Goal: Task Accomplishment & Management: Manage account settings

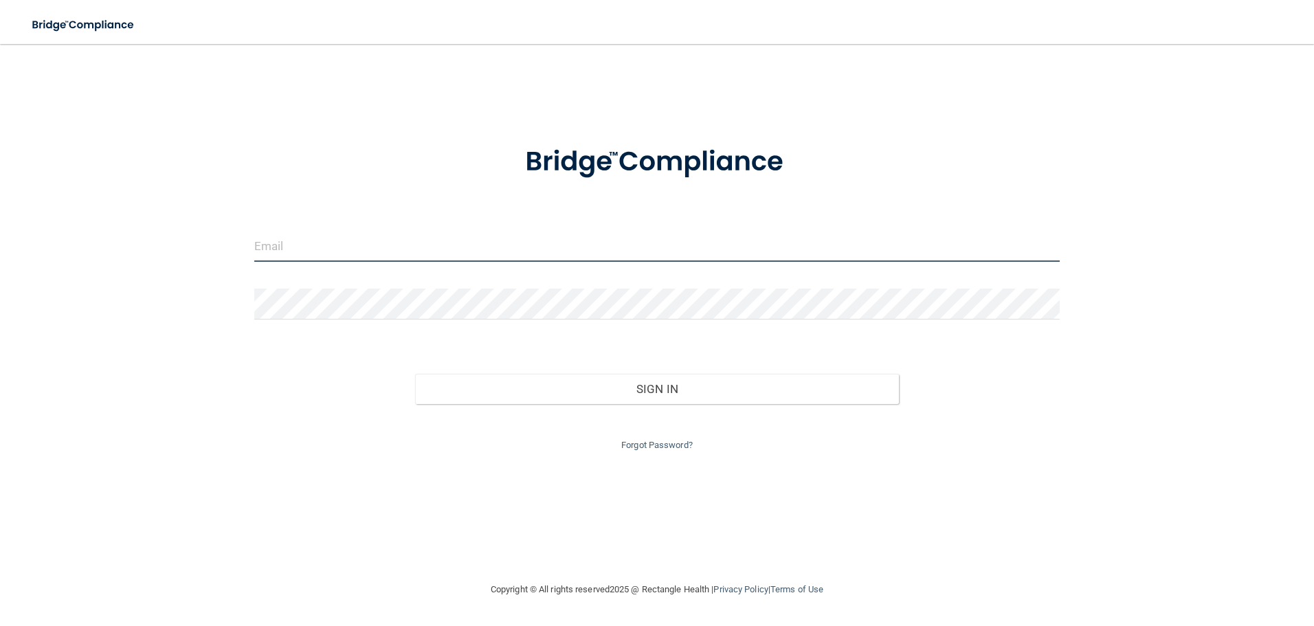
click at [355, 245] on input "email" at bounding box center [657, 246] width 806 height 31
type input "[EMAIL_ADDRESS][DOMAIN_NAME]"
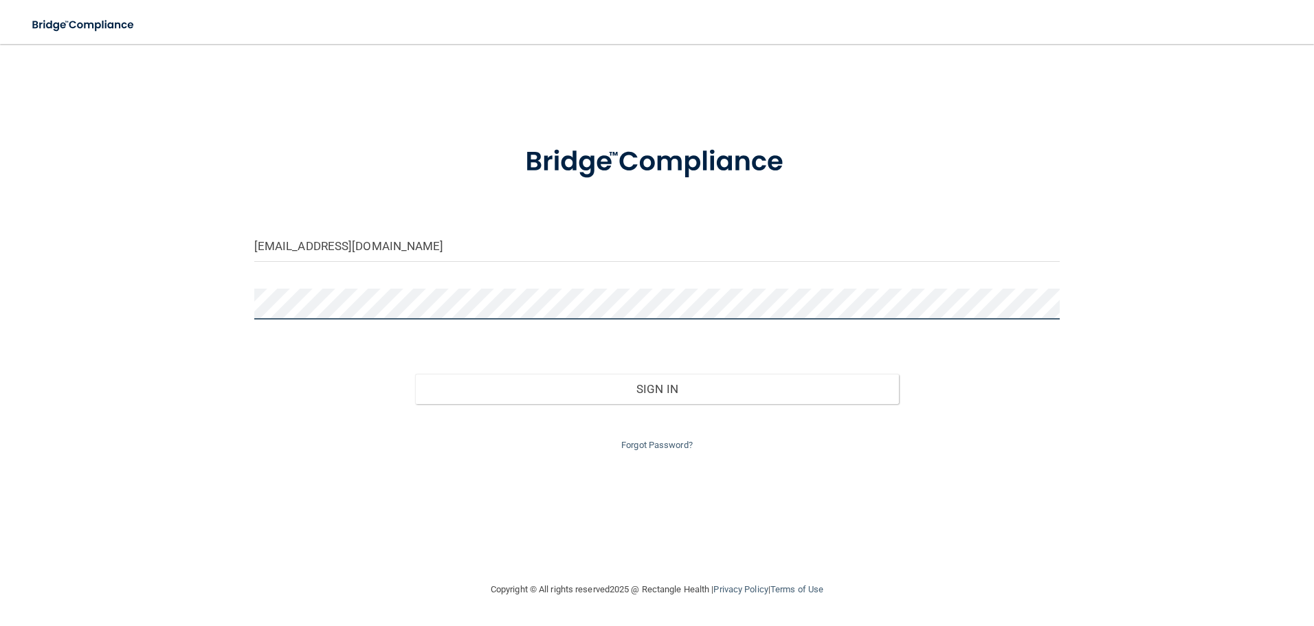
click at [415, 374] on button "Sign In" at bounding box center [657, 389] width 484 height 30
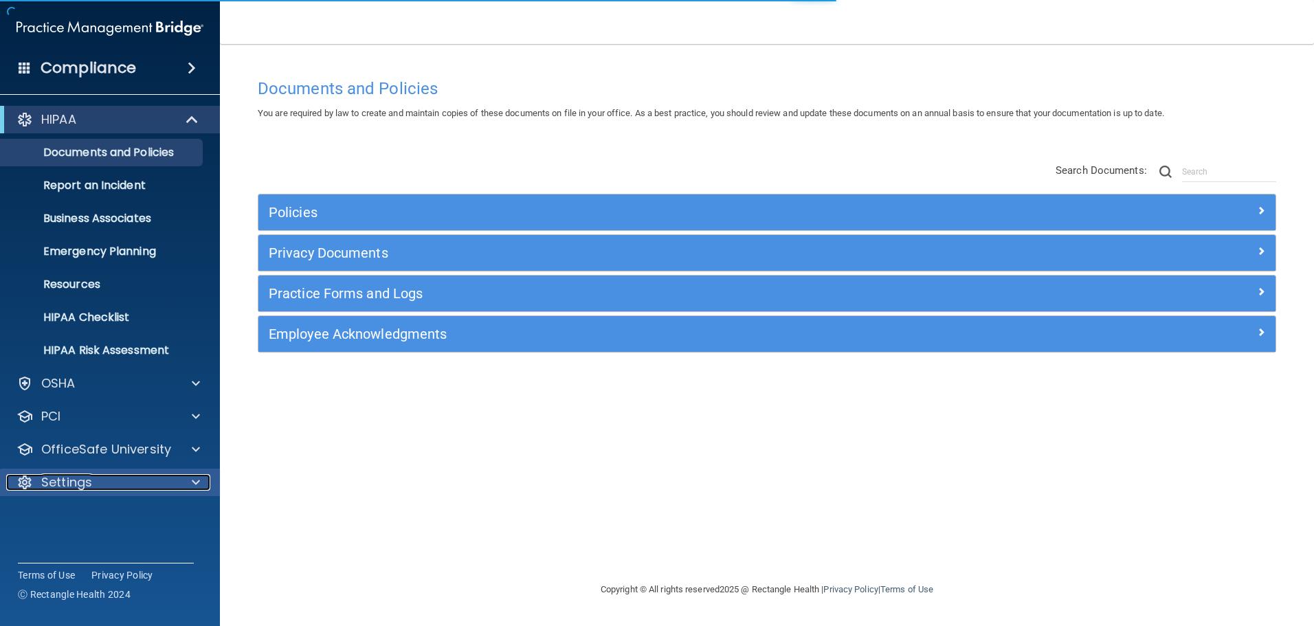
click at [190, 480] on div at bounding box center [194, 482] width 34 height 16
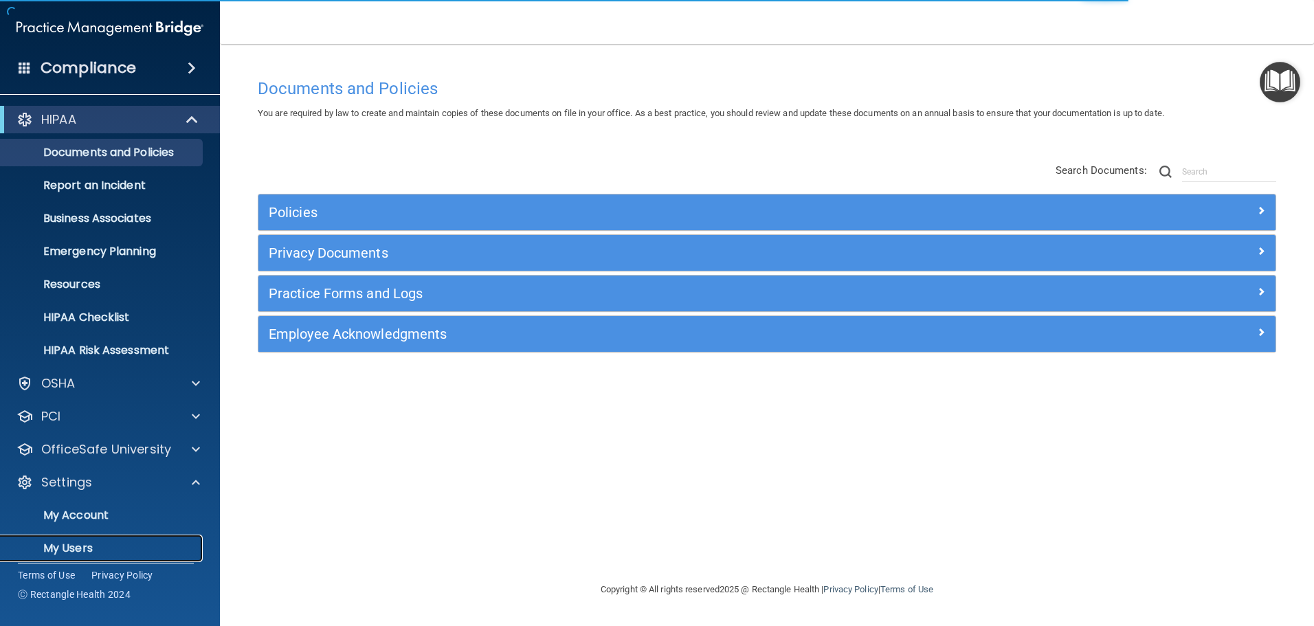
click at [120, 547] on p "My Users" at bounding box center [103, 548] width 188 height 14
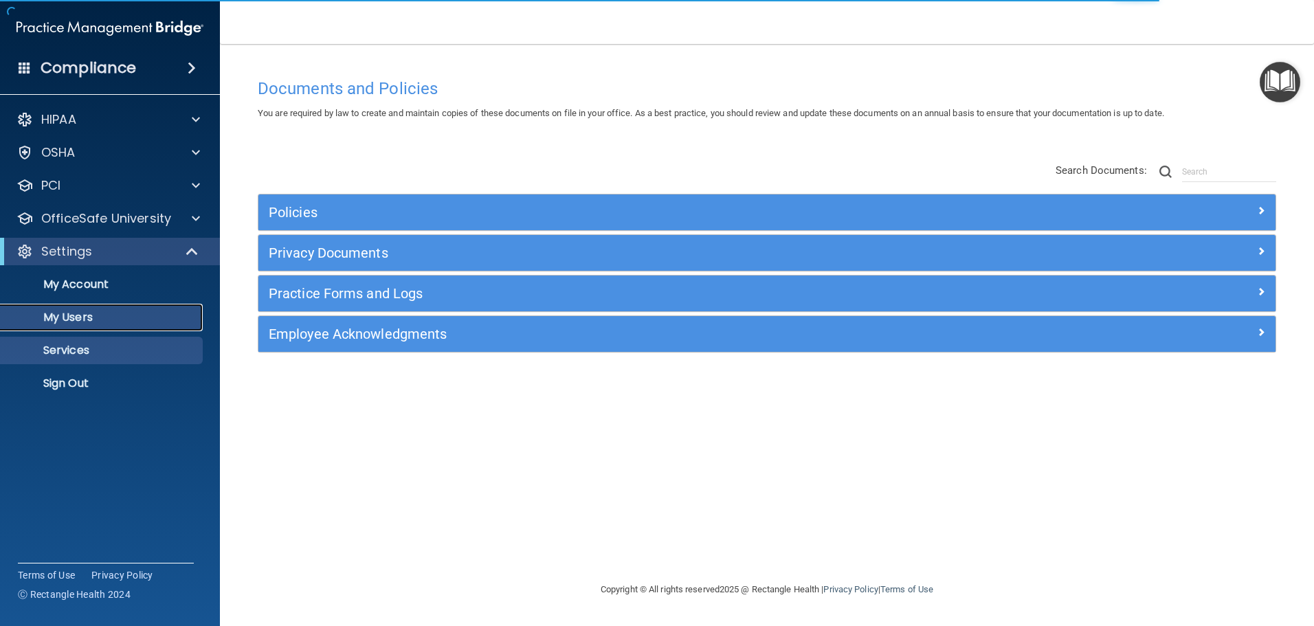
select select "20"
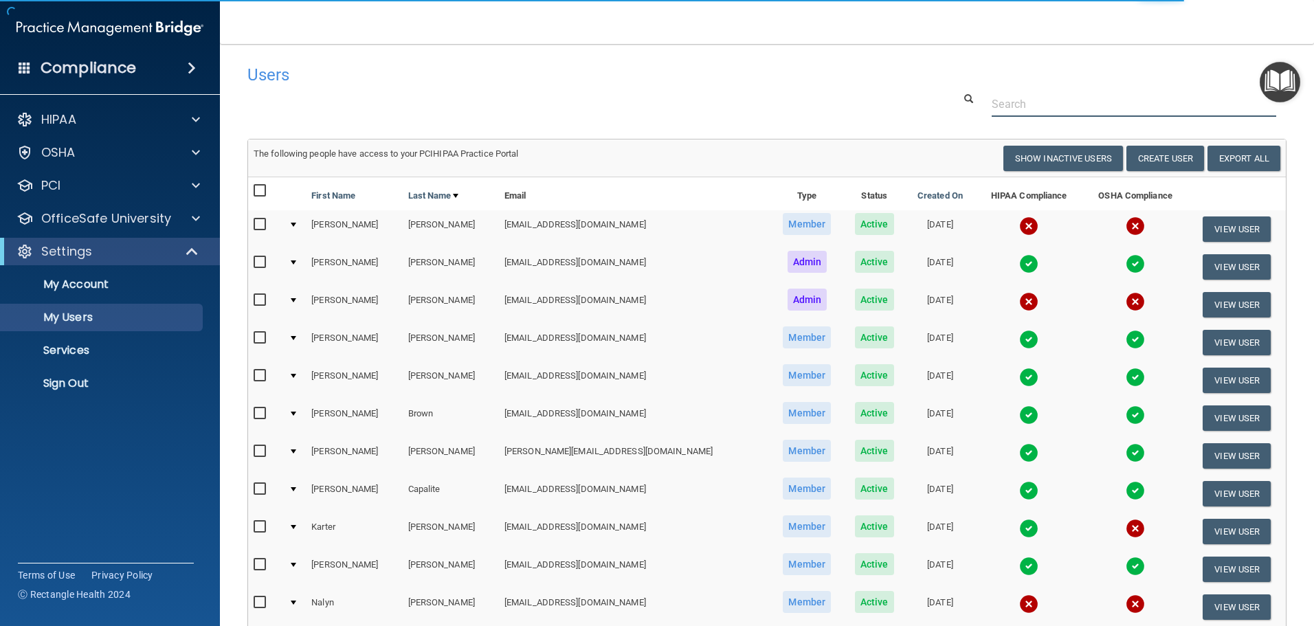
click at [1004, 100] on input "text" at bounding box center [1133, 103] width 284 height 25
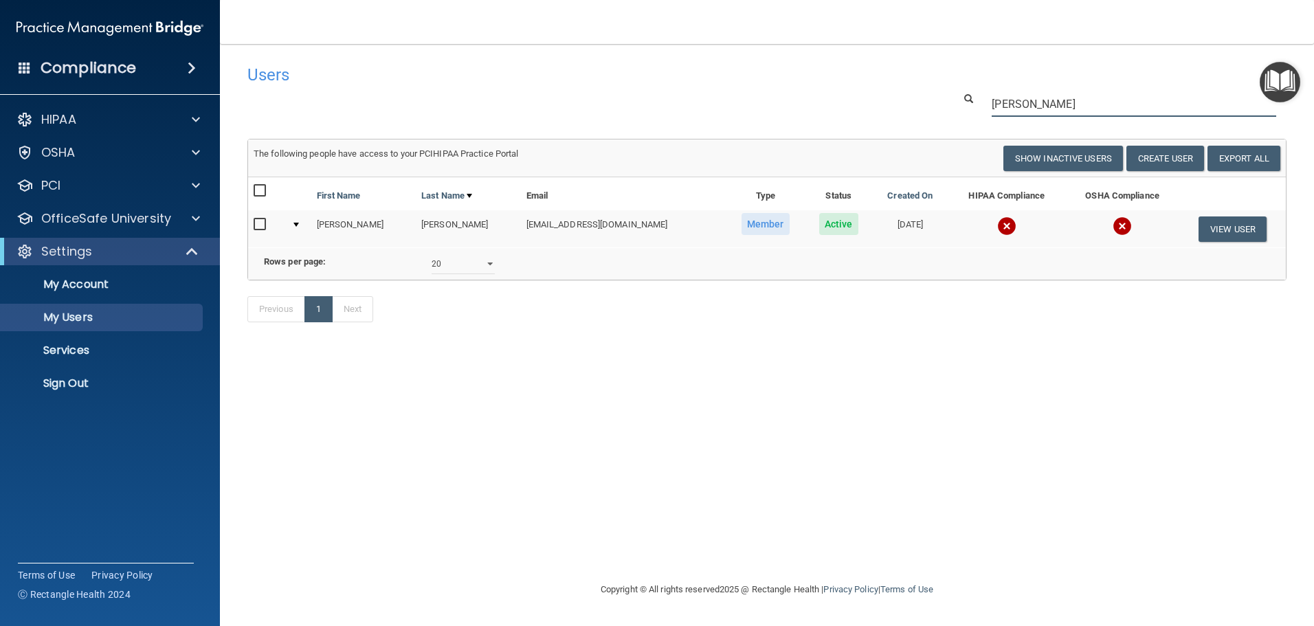
type input "[PERSON_NAME]"
